Goal: Information Seeking & Learning: Learn about a topic

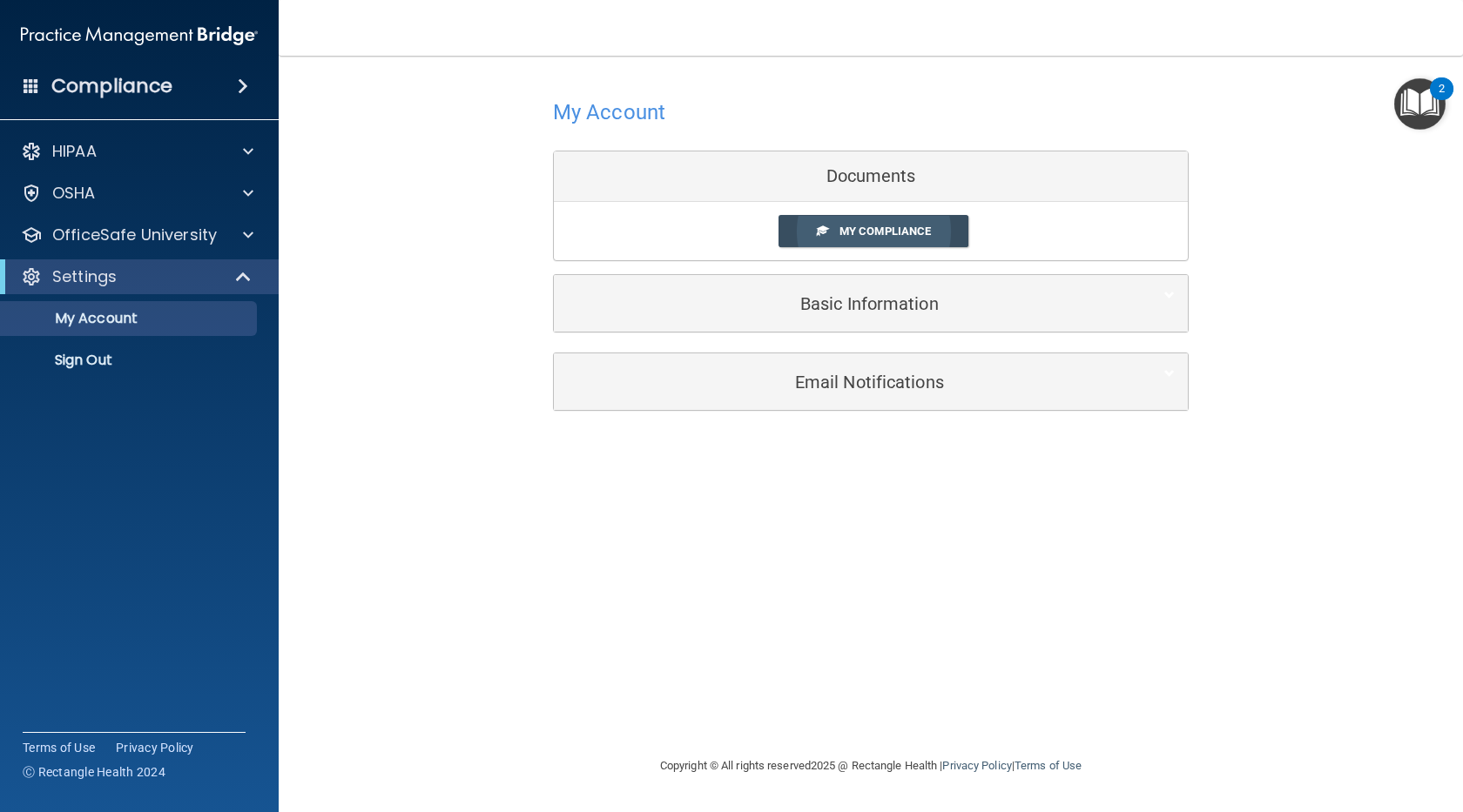
click at [868, 229] on span "My Compliance" at bounding box center [884, 231] width 91 height 13
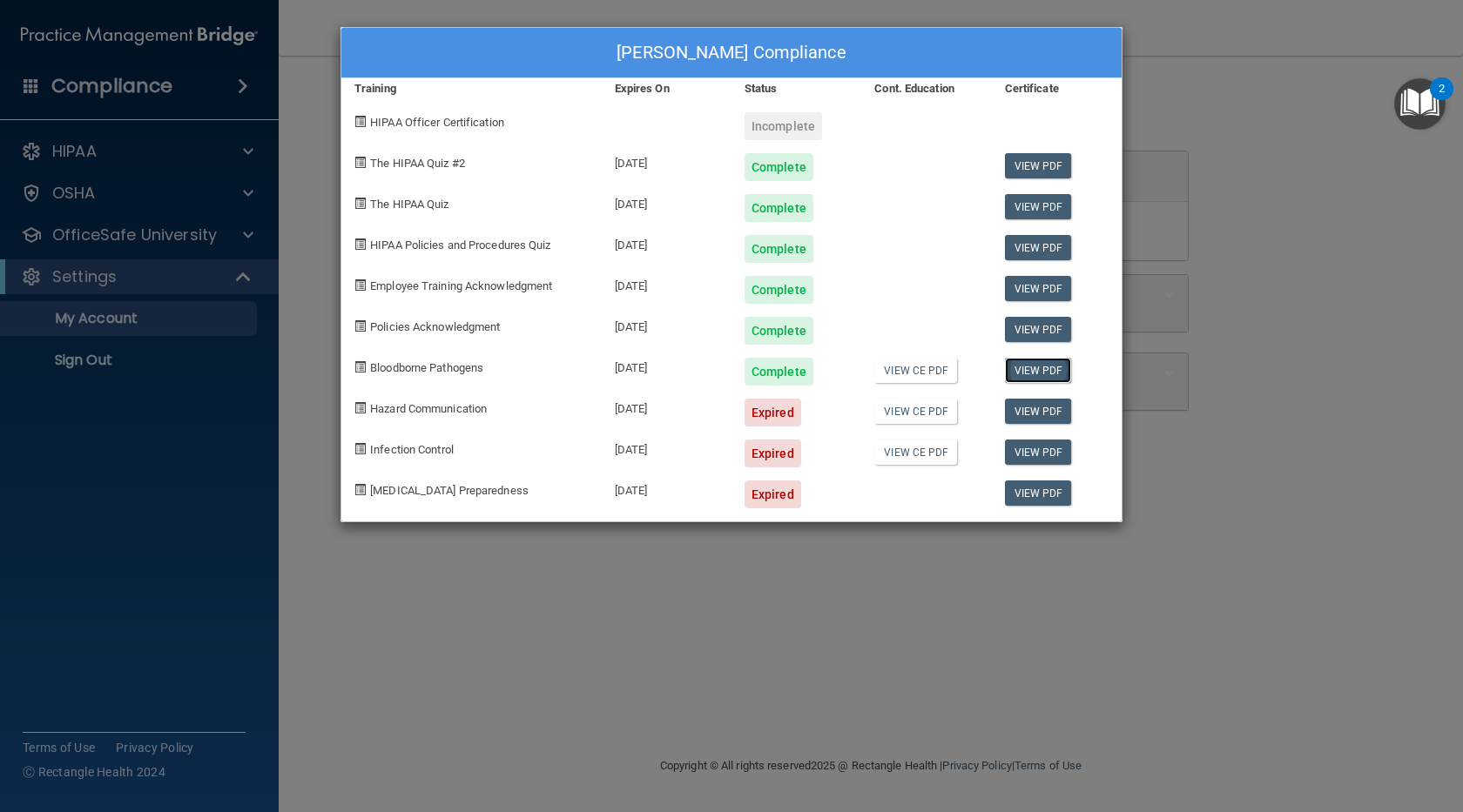
click at [1010, 370] on link "View PDF" at bounding box center [1038, 369] width 67 height 25
click at [767, 411] on div "Expired" at bounding box center [773, 412] width 57 height 28
click at [338, 390] on div "Nayeli Torres's Compliance Training Expires On Status Cont. Education Certifica…" at bounding box center [732, 406] width 1463 height 812
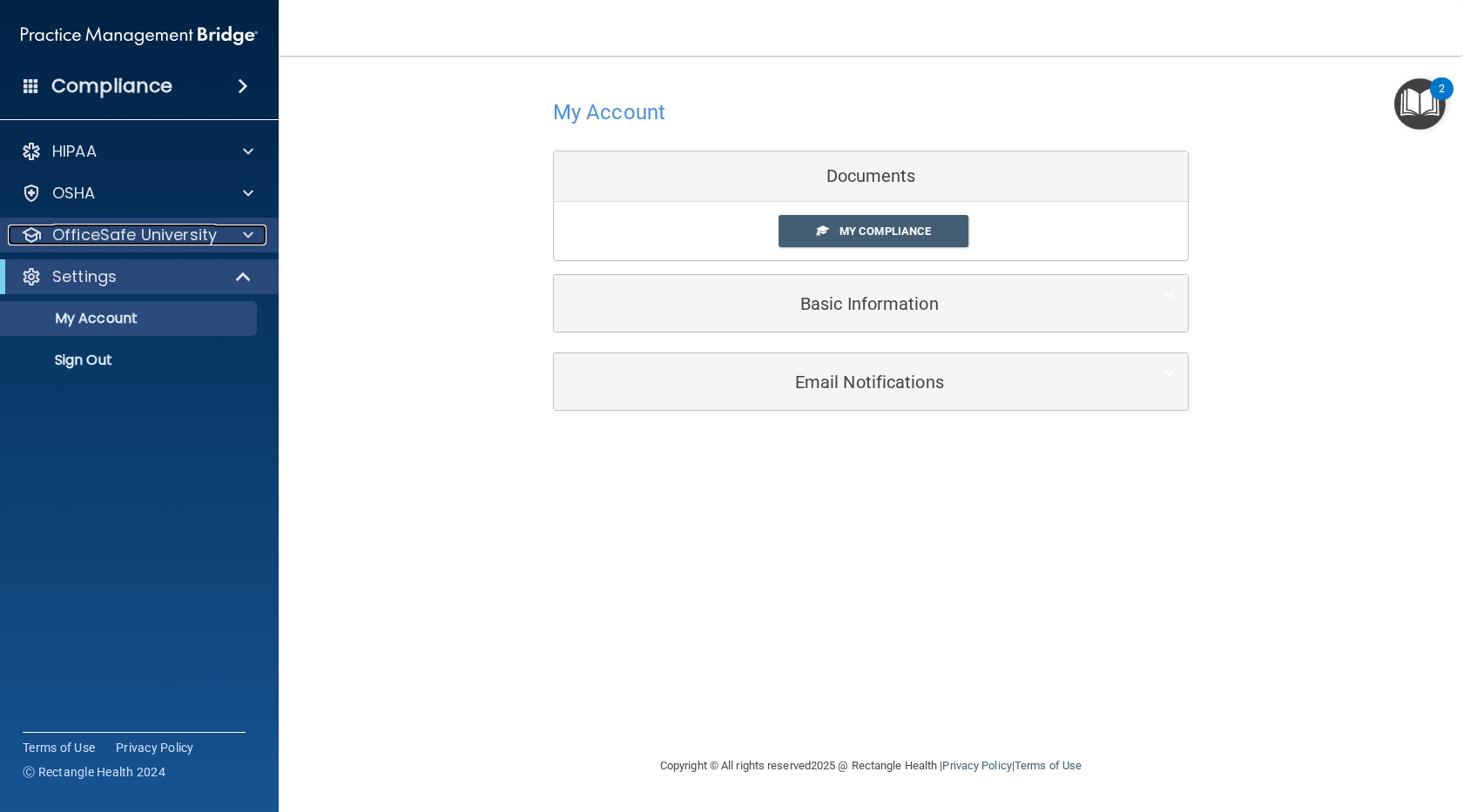
click at [168, 230] on p "OfficeSafe University" at bounding box center [134, 234] width 164 height 21
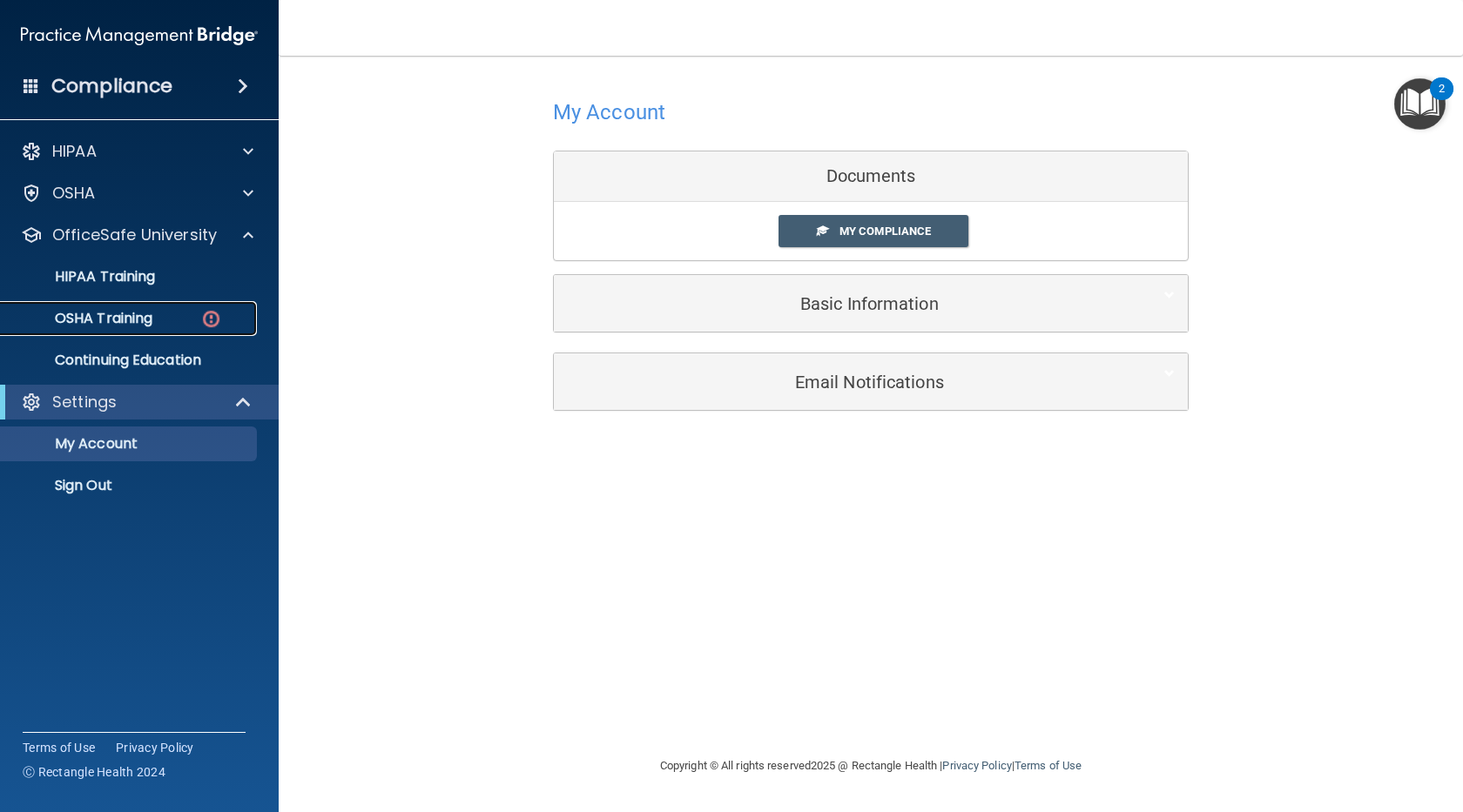
click at [164, 311] on div "OSHA Training" at bounding box center [130, 318] width 238 height 17
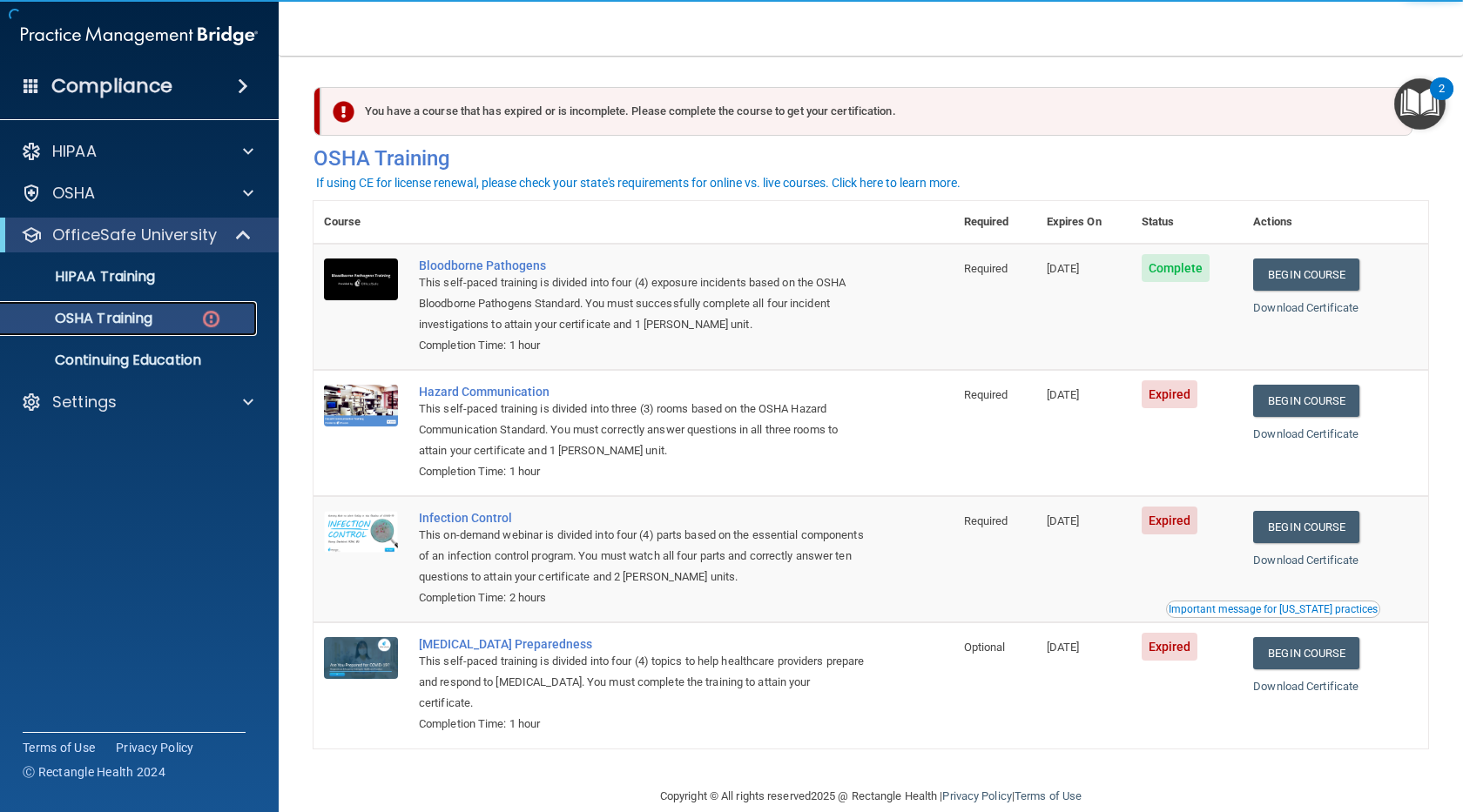
scroll to position [30, 0]
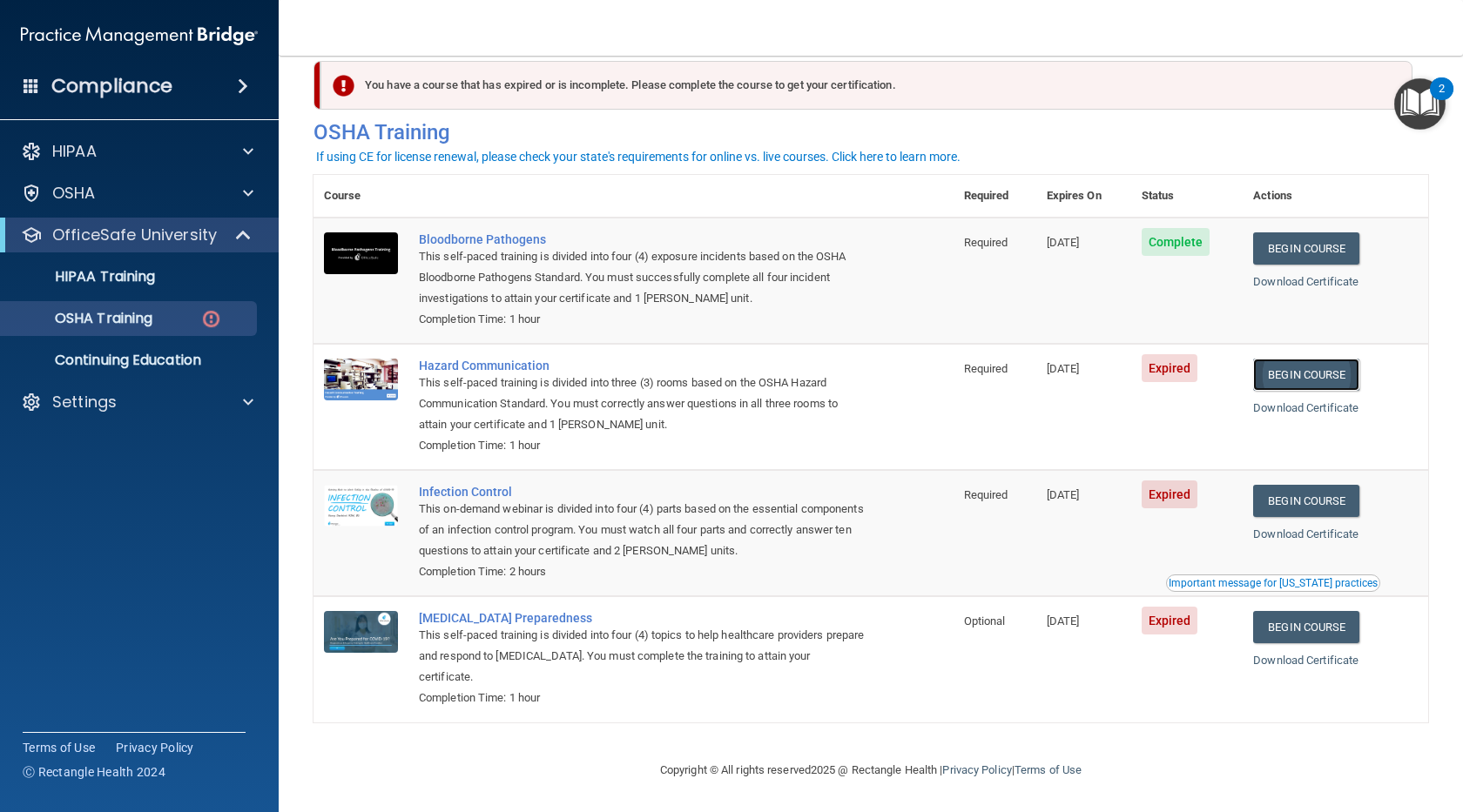
click at [1286, 365] on link "Begin Course" at bounding box center [1306, 374] width 107 height 32
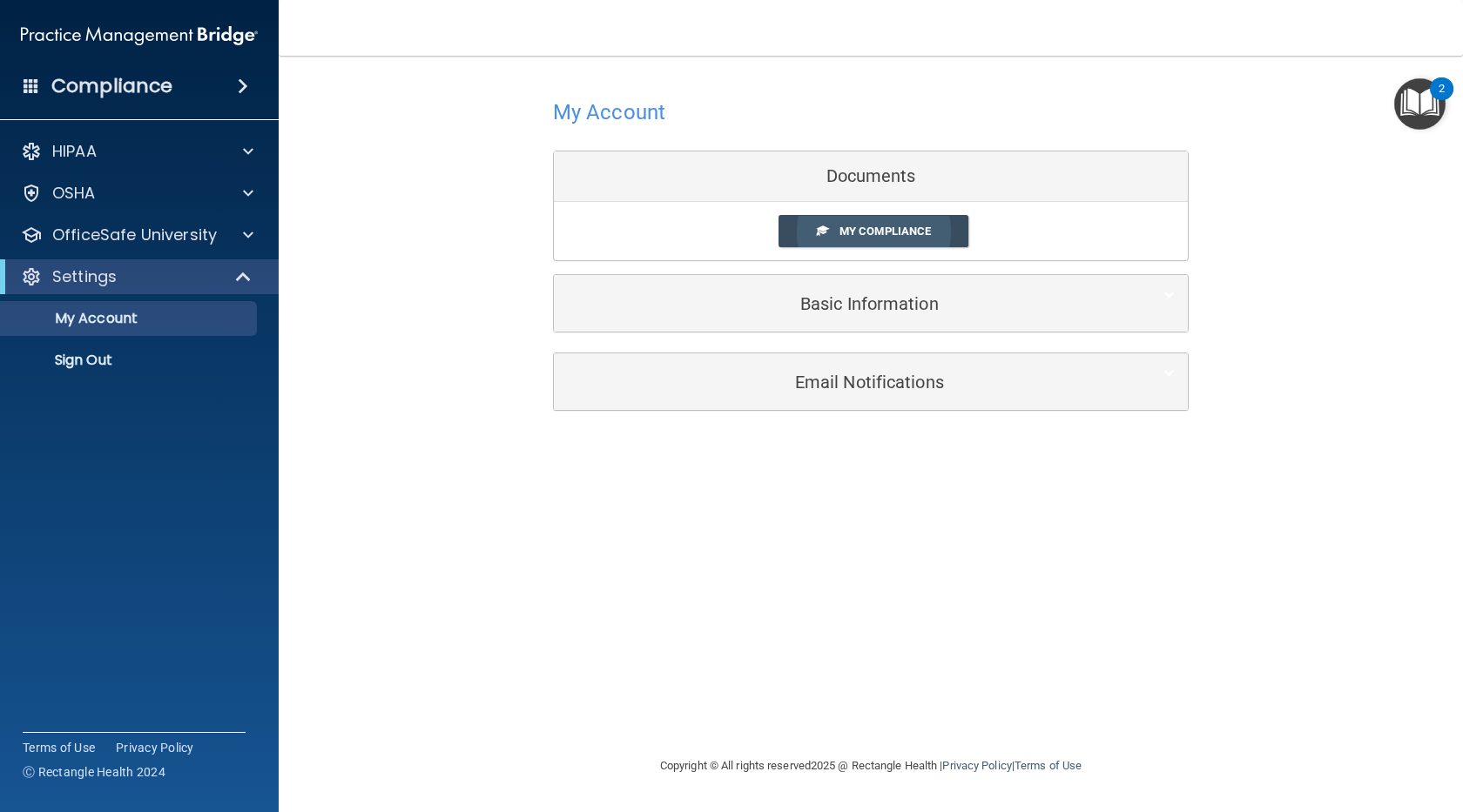
click at [907, 227] on span "My Compliance" at bounding box center [884, 231] width 91 height 13
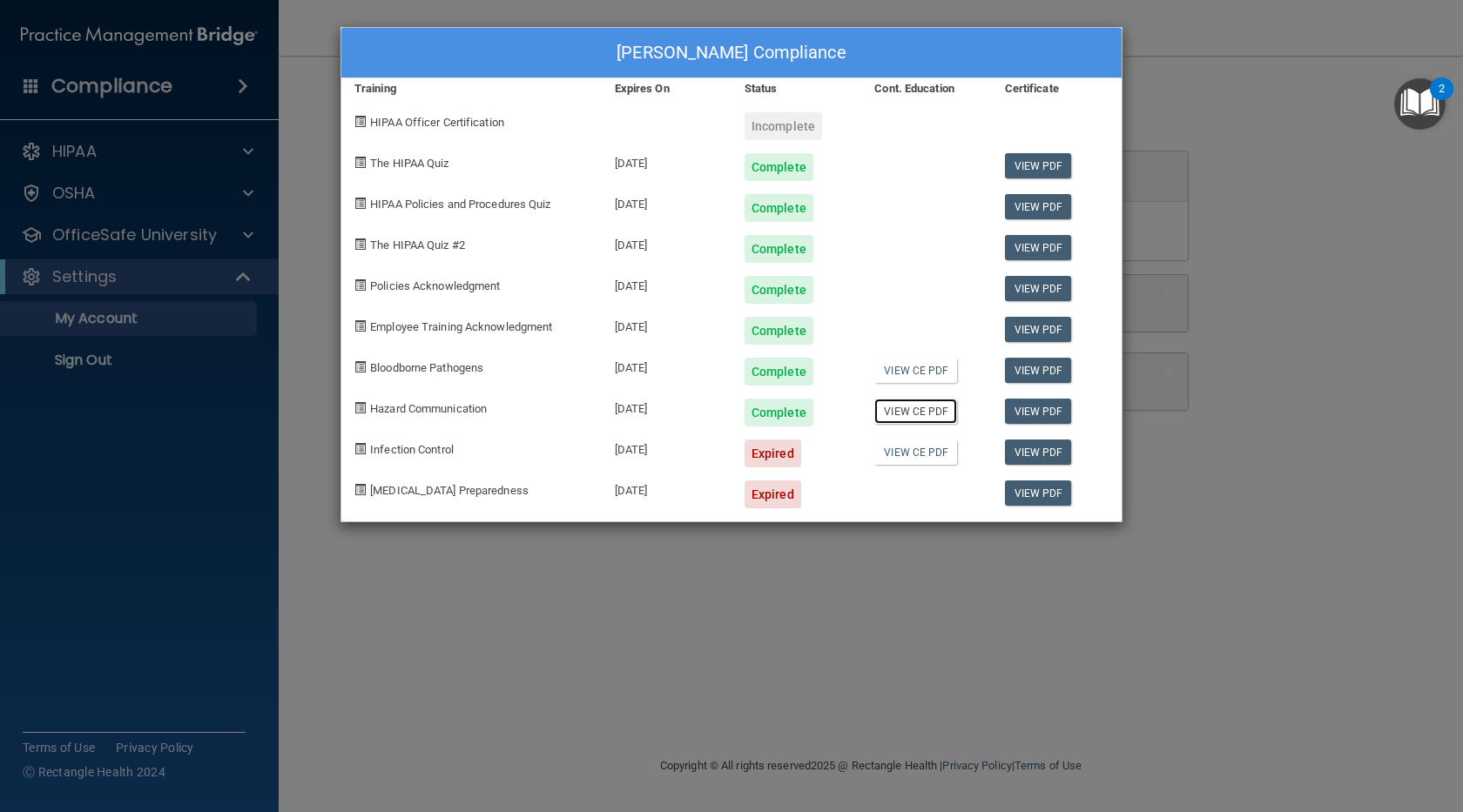
click at [932, 418] on link "View CE PDF" at bounding box center [915, 411] width 83 height 25
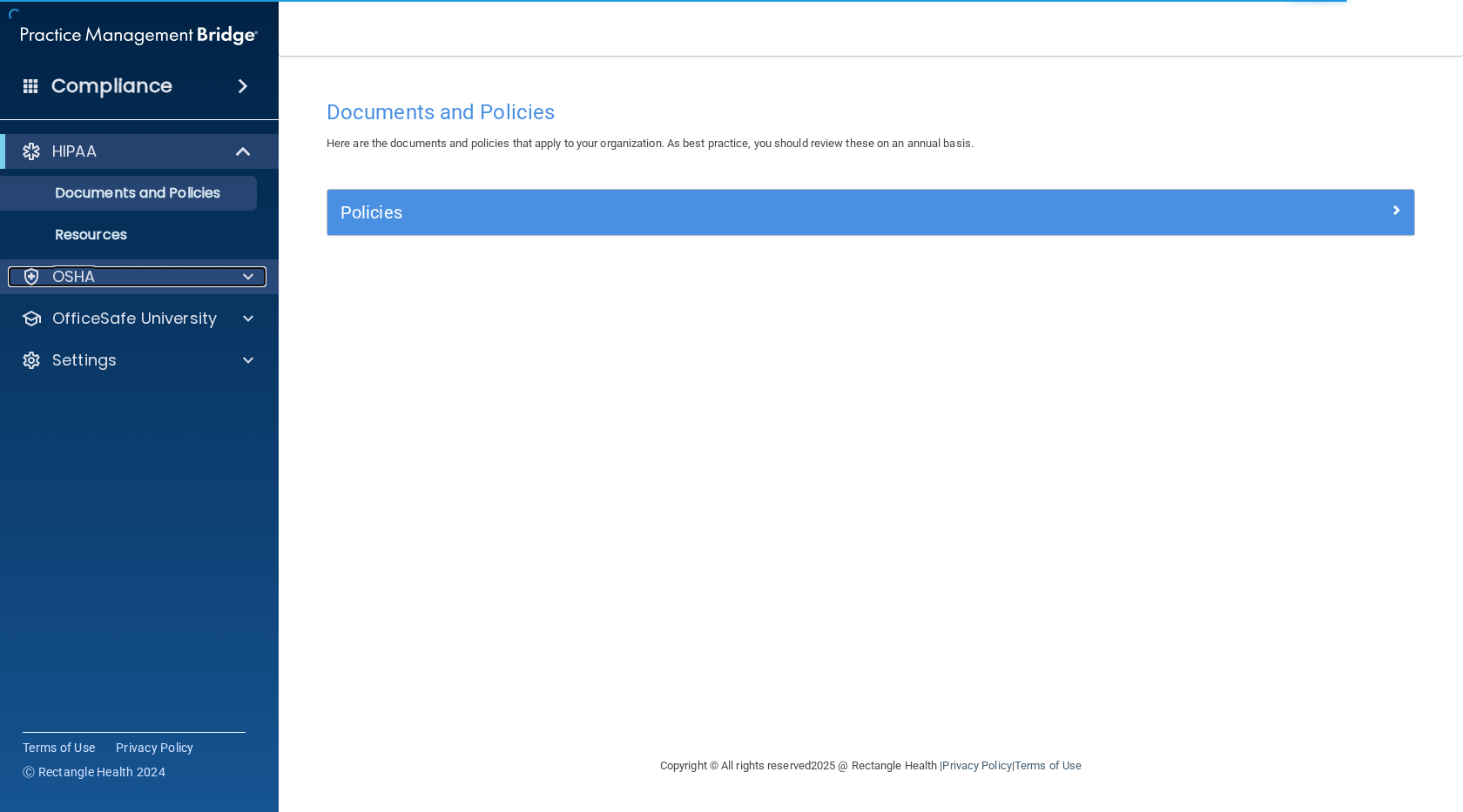
click at [144, 278] on div "OSHA" at bounding box center [116, 276] width 216 height 21
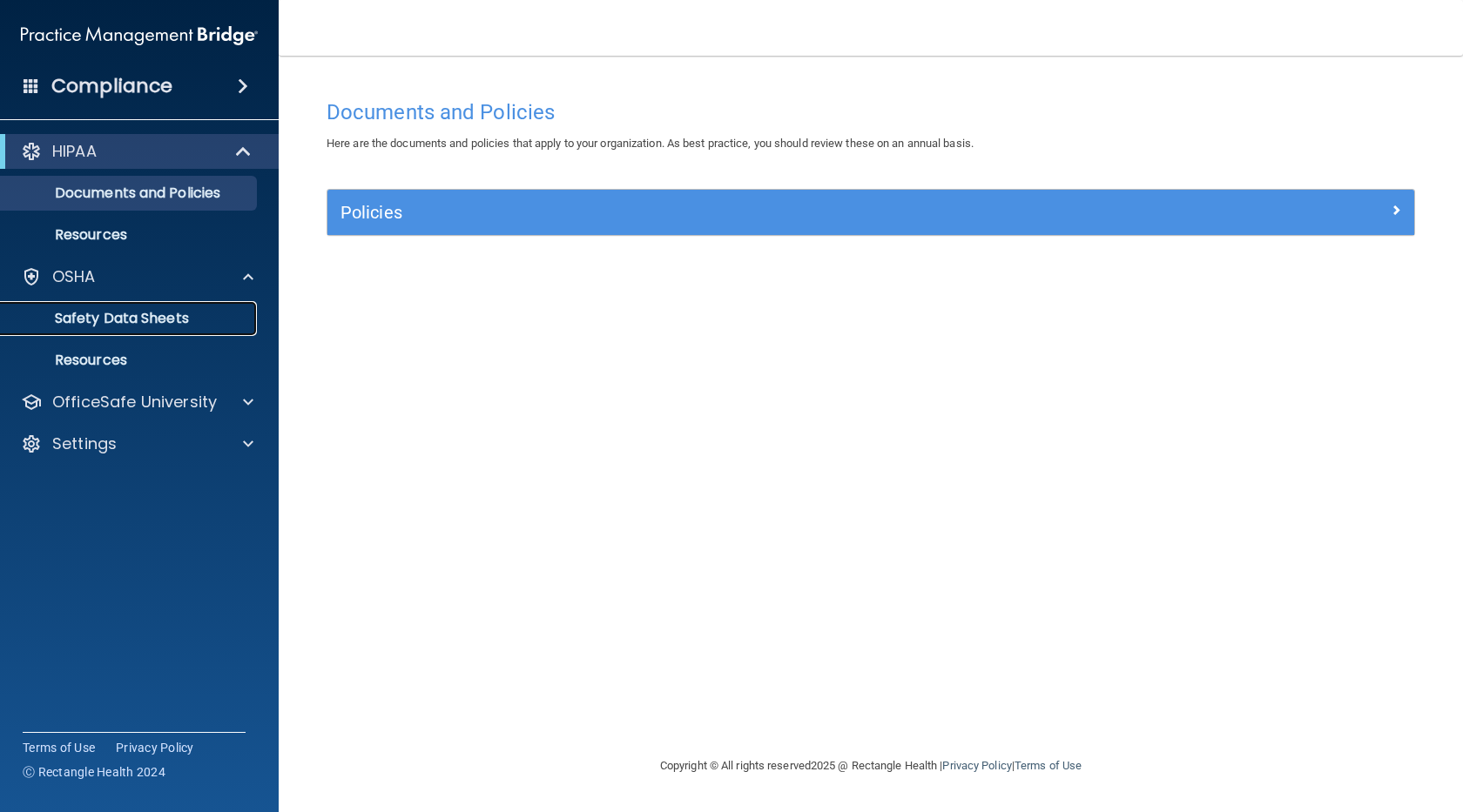
click at [179, 310] on p "Safety Data Sheets" at bounding box center [130, 318] width 238 height 17
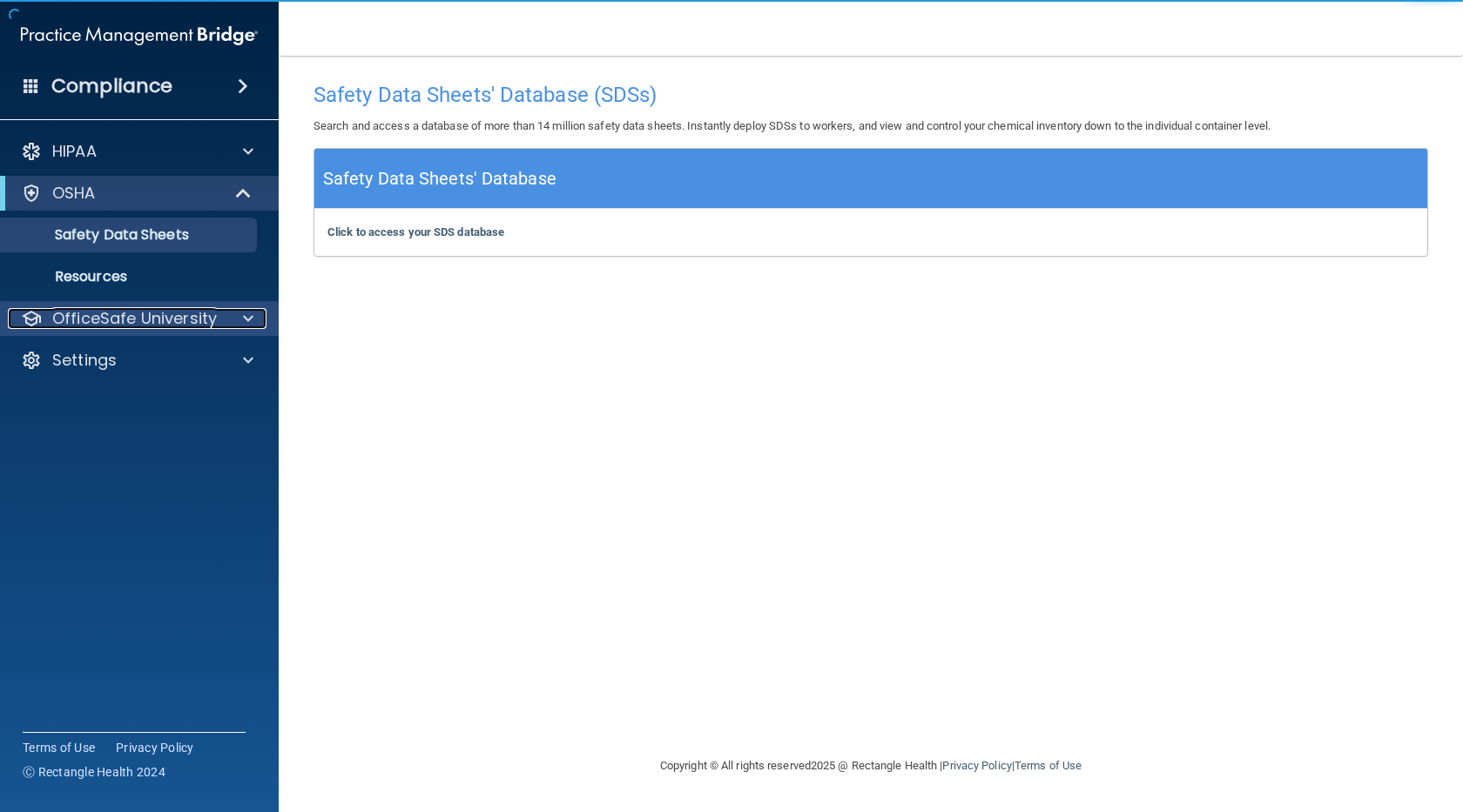
click at [175, 317] on p "OfficeSafe University" at bounding box center [134, 318] width 164 height 21
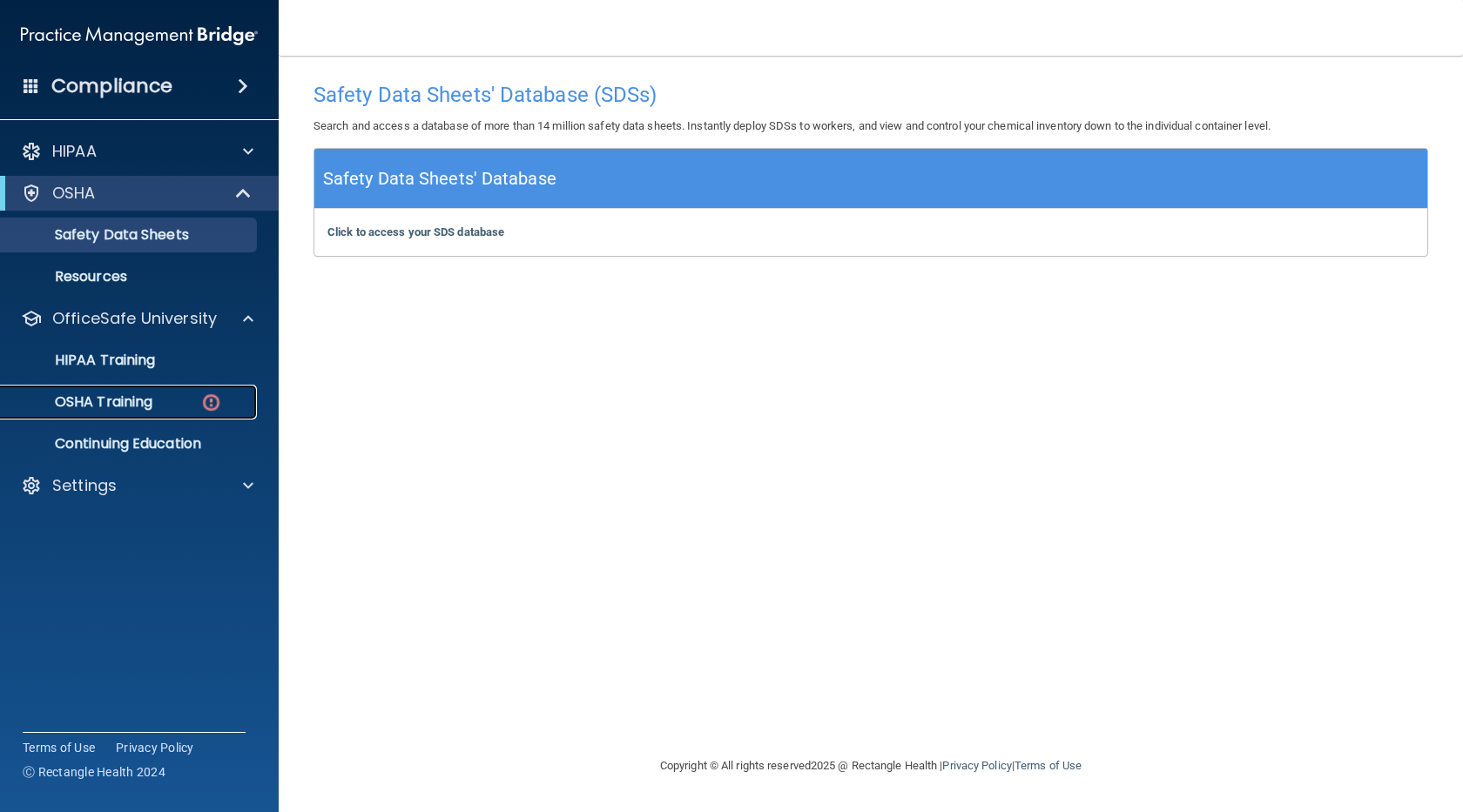
click at [179, 399] on div "OSHA Training" at bounding box center [130, 401] width 238 height 17
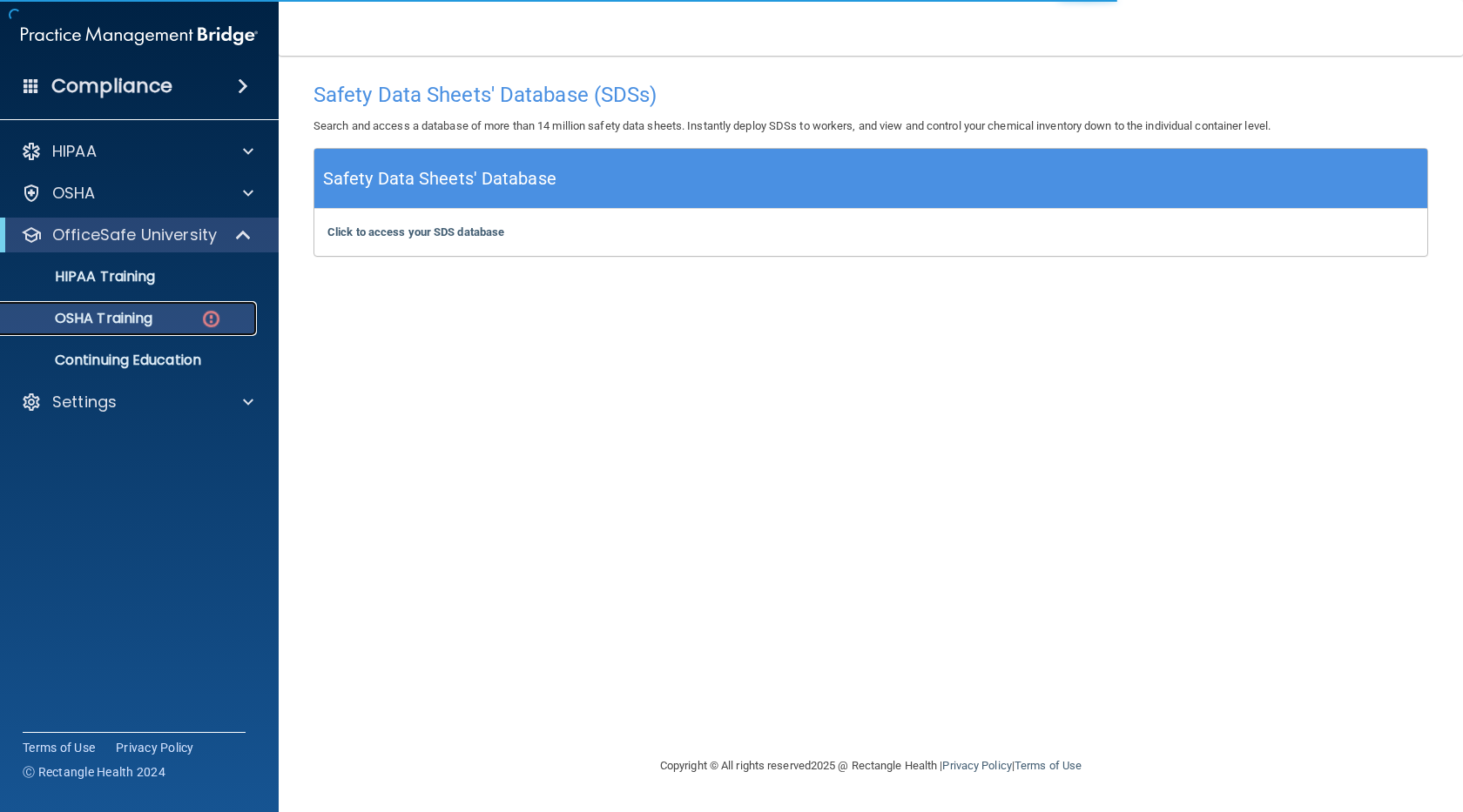
click at [197, 313] on div "OSHA Training" at bounding box center [130, 318] width 238 height 17
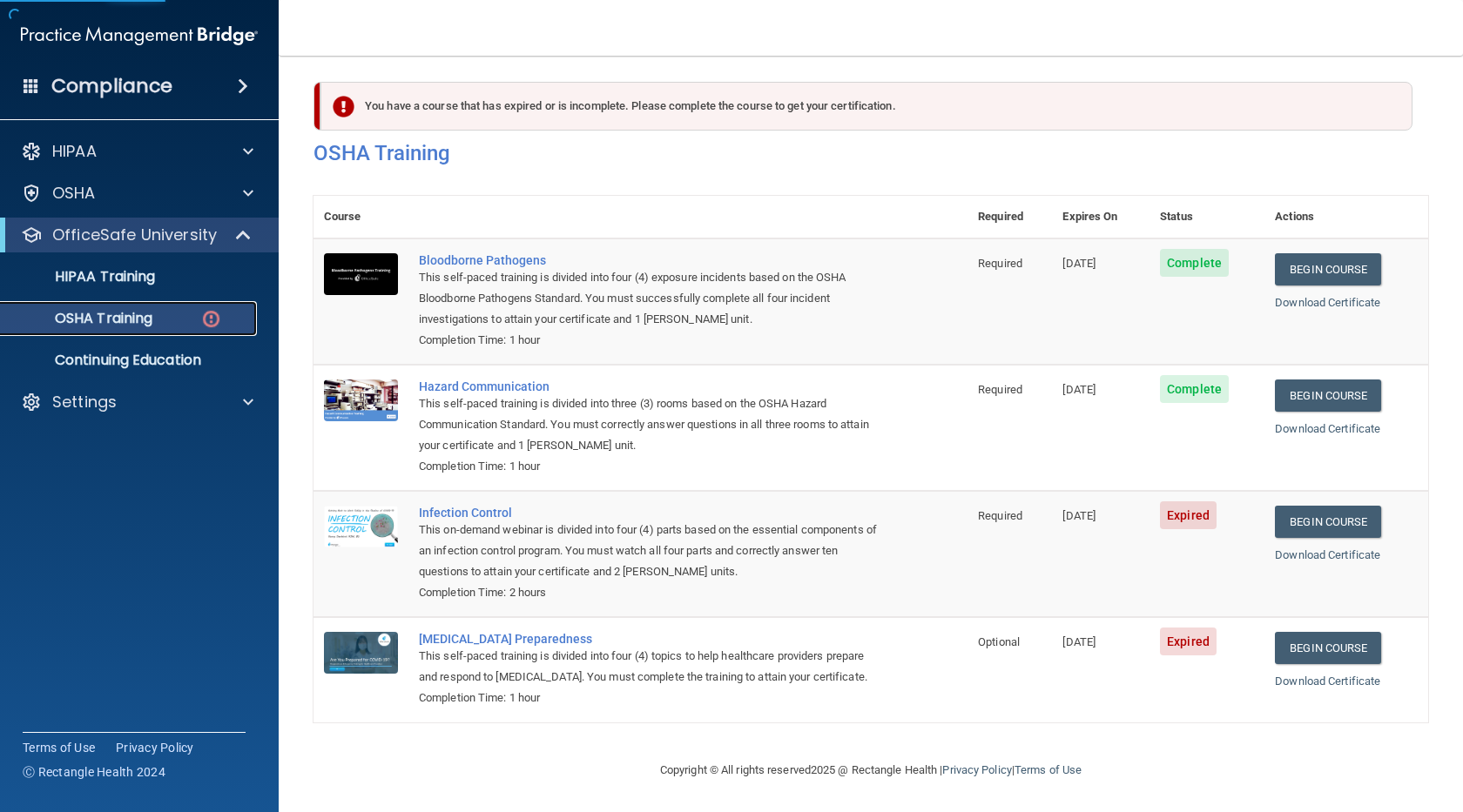
scroll to position [30, 0]
click at [1321, 505] on link "Begin Course" at bounding box center [1328, 521] width 107 height 32
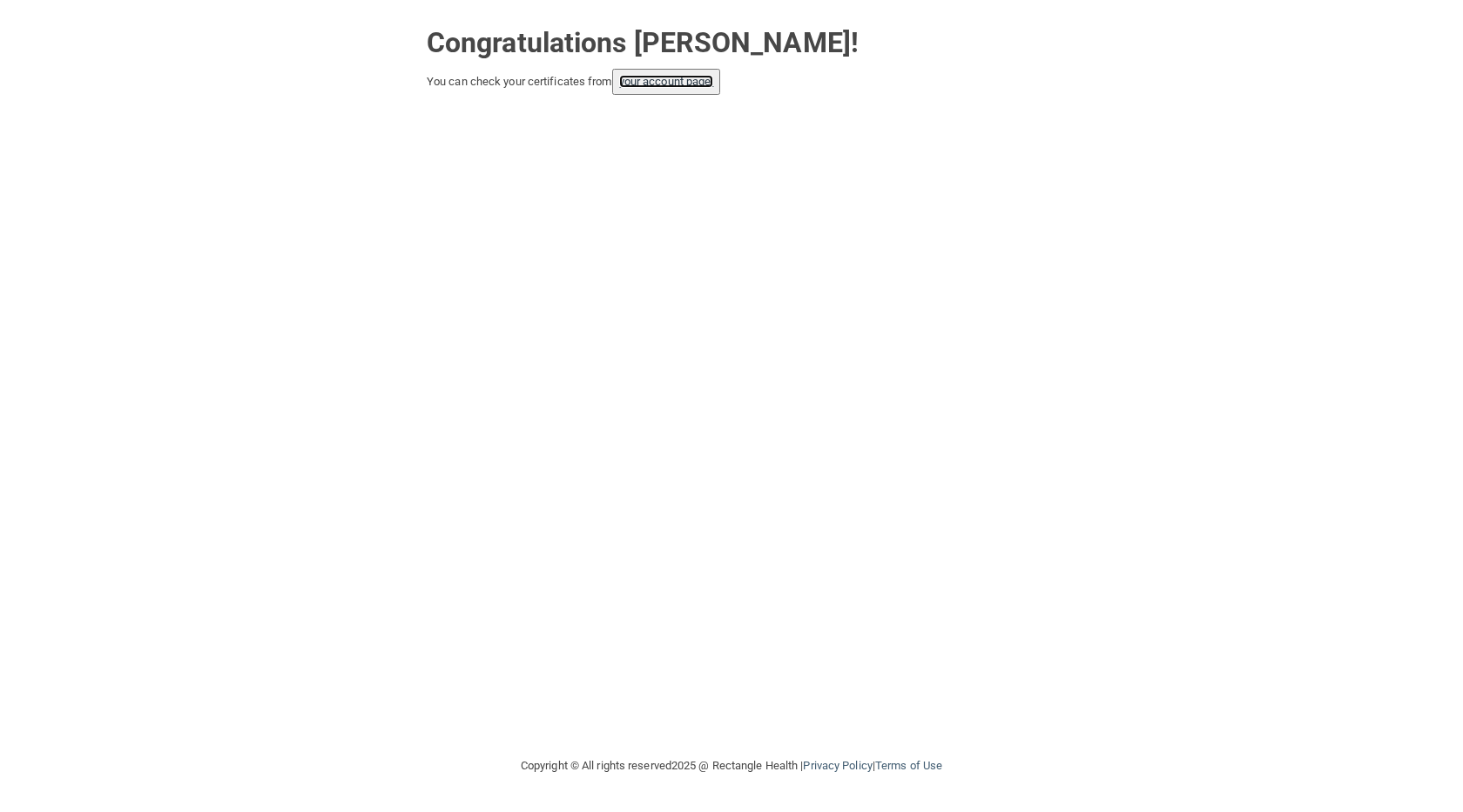
click at [640, 85] on link "your account page!" at bounding box center [666, 81] width 95 height 13
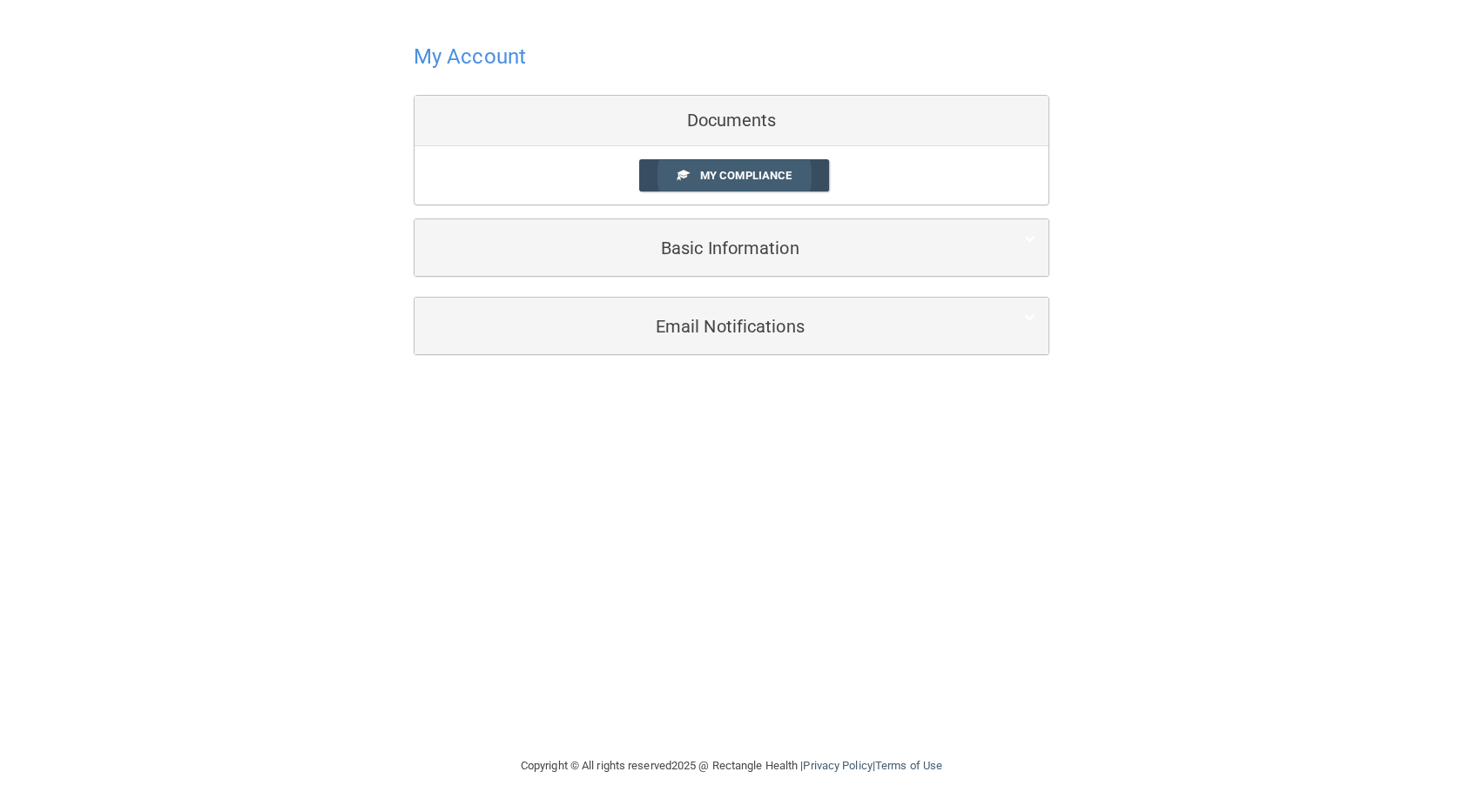
click at [735, 174] on span "My Compliance" at bounding box center [745, 175] width 91 height 13
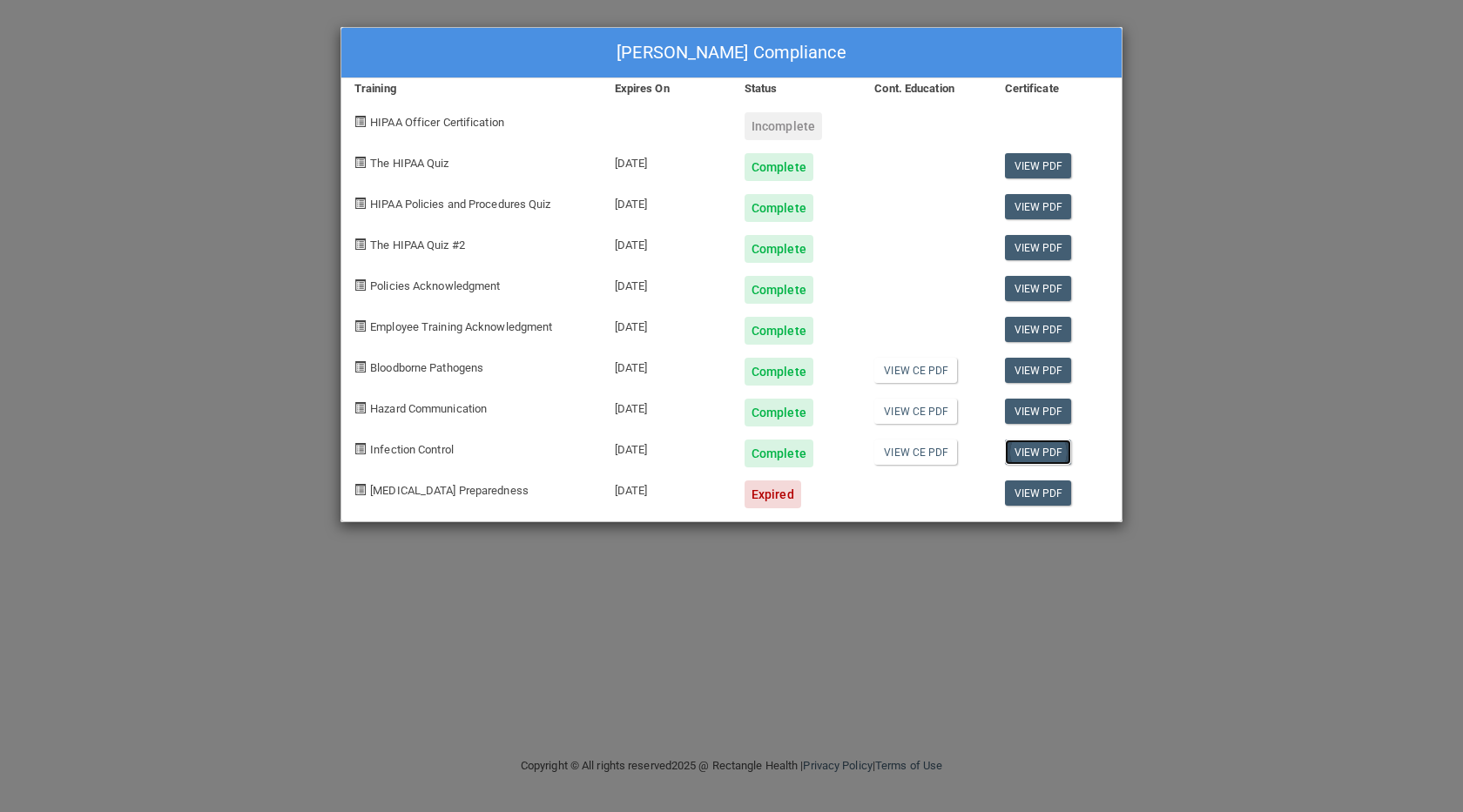
click at [1050, 452] on link "View PDF" at bounding box center [1038, 451] width 67 height 25
click at [459, 494] on span "[MEDICAL_DATA] Preparedness" at bounding box center [449, 491] width 158 height 13
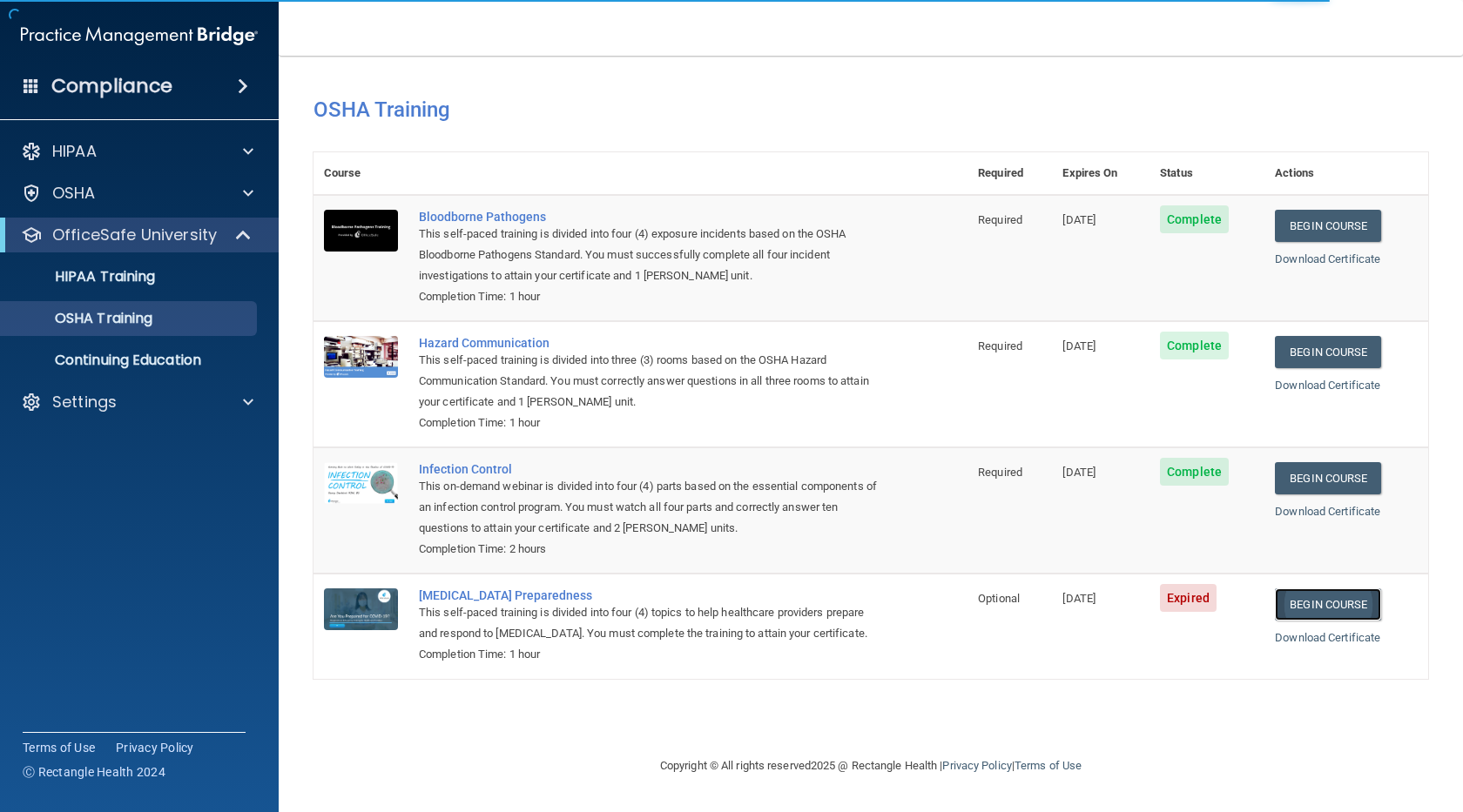
click at [1334, 599] on link "Begin Course" at bounding box center [1328, 603] width 107 height 32
